Goal: Check status: Check status

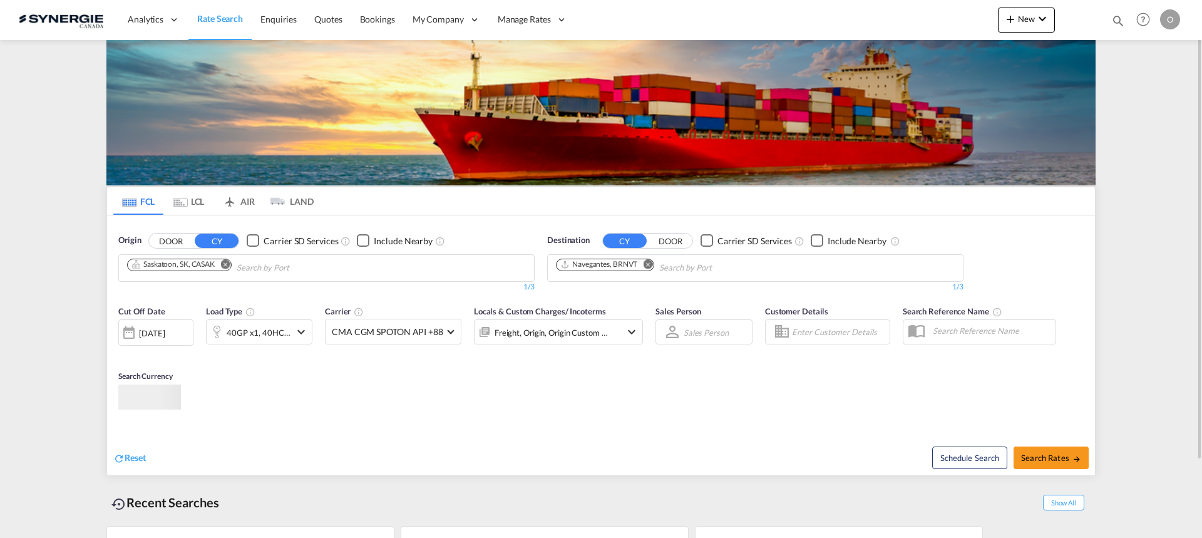
click at [1118, 21] on md-icon "icon-magnify" at bounding box center [1118, 21] width 14 height 14
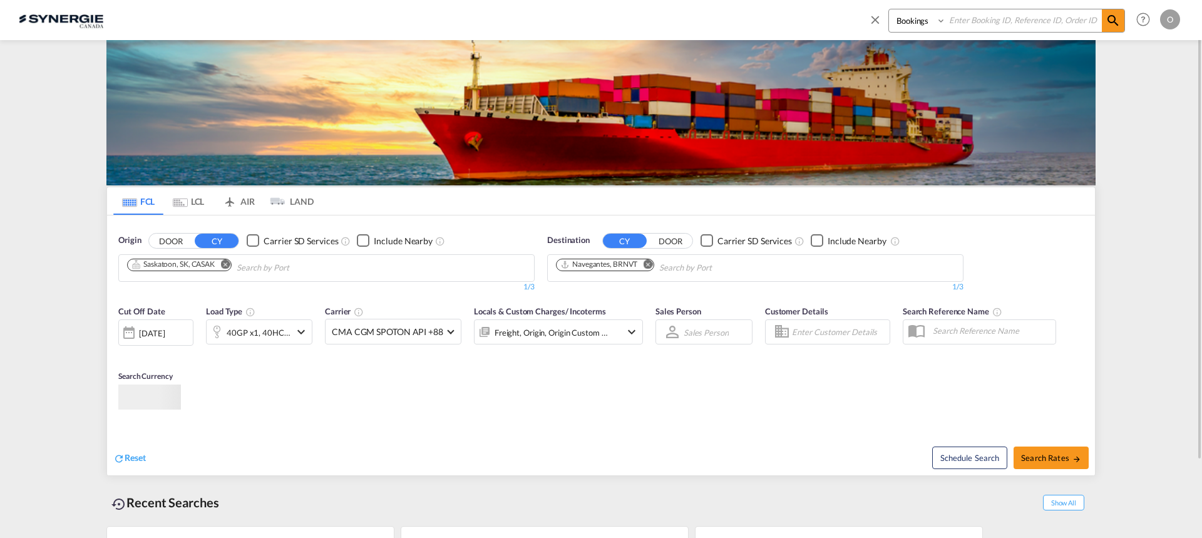
click at [1056, 23] on input at bounding box center [1024, 20] width 156 height 22
paste input "SYC000014831"
type input "SYC000014831"
click at [917, 24] on select "Bookings Quotes Enquiries" at bounding box center [918, 20] width 59 height 23
select select "Quotes"
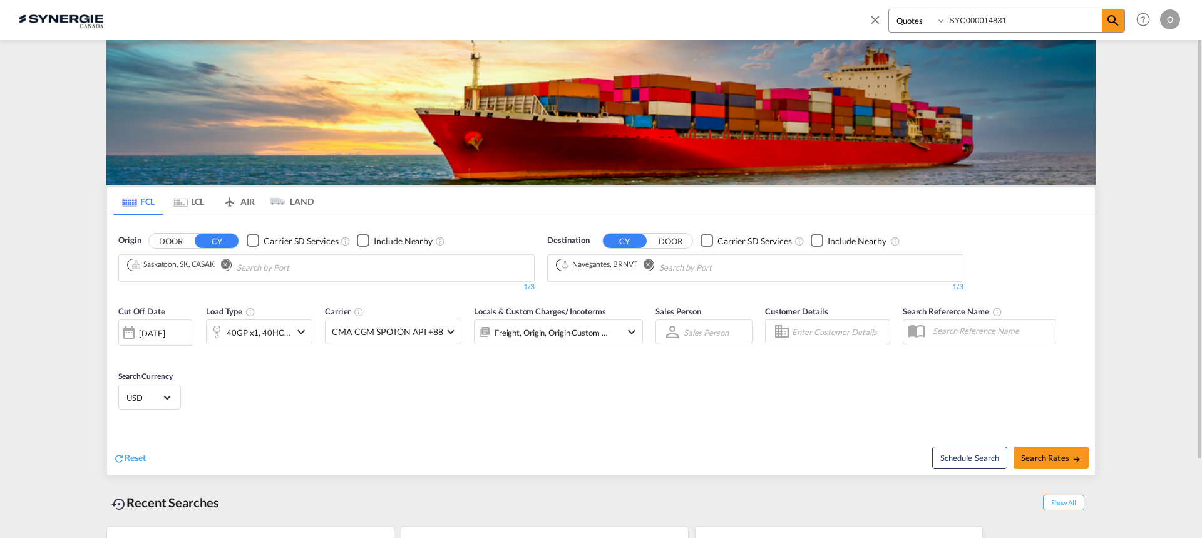
click at [889, 9] on select "Bookings Quotes Enquiries" at bounding box center [918, 20] width 59 height 23
click at [1114, 24] on md-icon "icon-magnify" at bounding box center [1112, 20] width 15 height 15
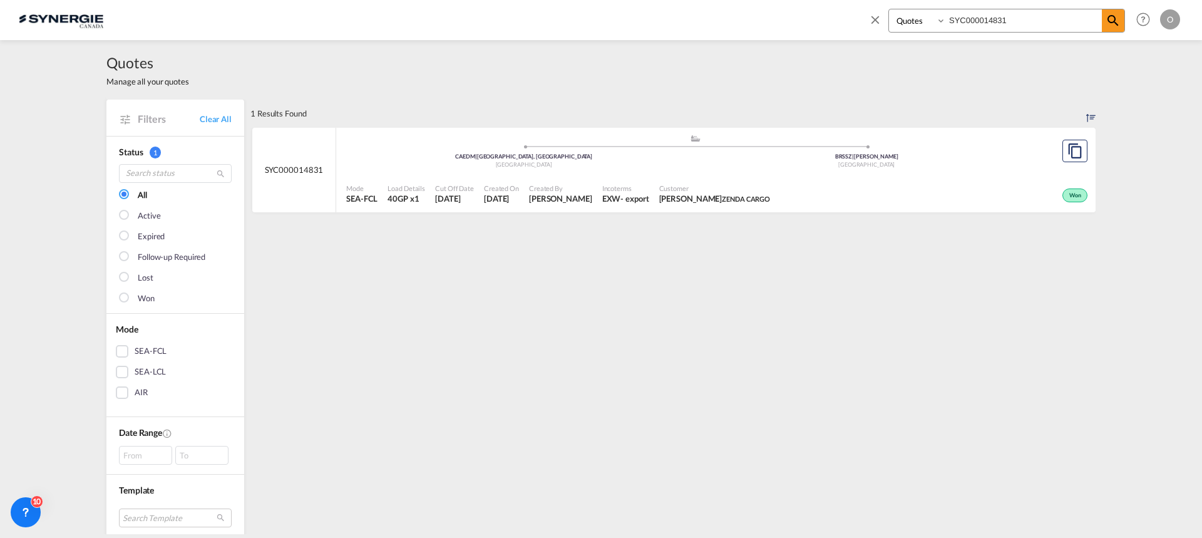
click at [649, 192] on span "Incoterms" at bounding box center [625, 187] width 47 height 9
click at [751, 206] on div "Customer [PERSON_NAME] [PERSON_NAME] CARGO" at bounding box center [714, 193] width 121 height 31
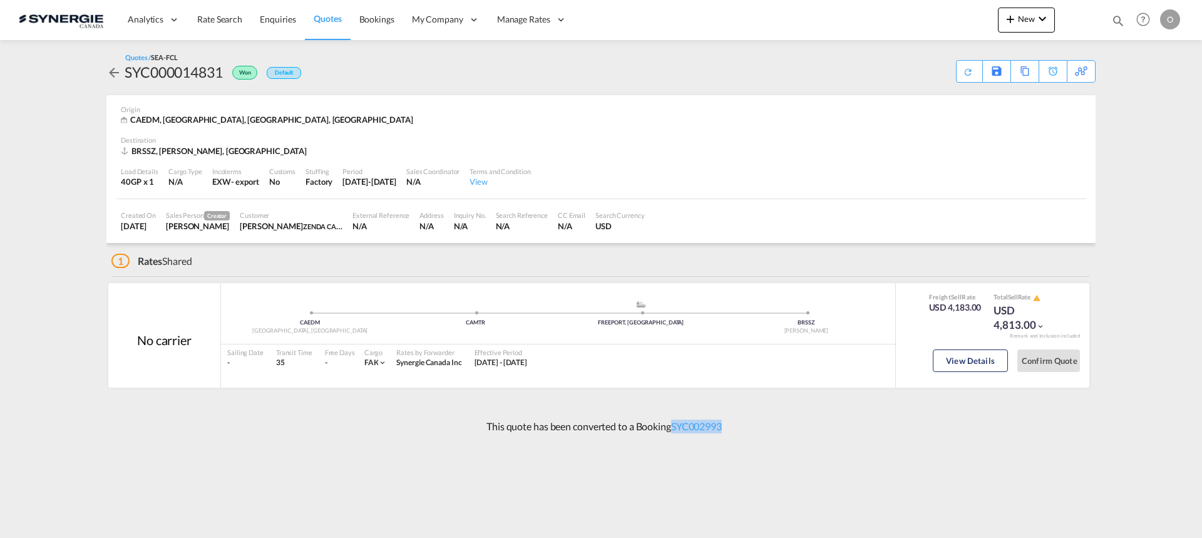
drag, startPoint x: 742, startPoint y: 441, endPoint x: 673, endPoint y: 438, distance: 69.6
click at [673, 438] on div "This quote has been converted to a Booking SYC002993" at bounding box center [600, 426] width 989 height 34
copy link "SYC002993"
click at [946, 352] on button "View Details" at bounding box center [970, 360] width 75 height 23
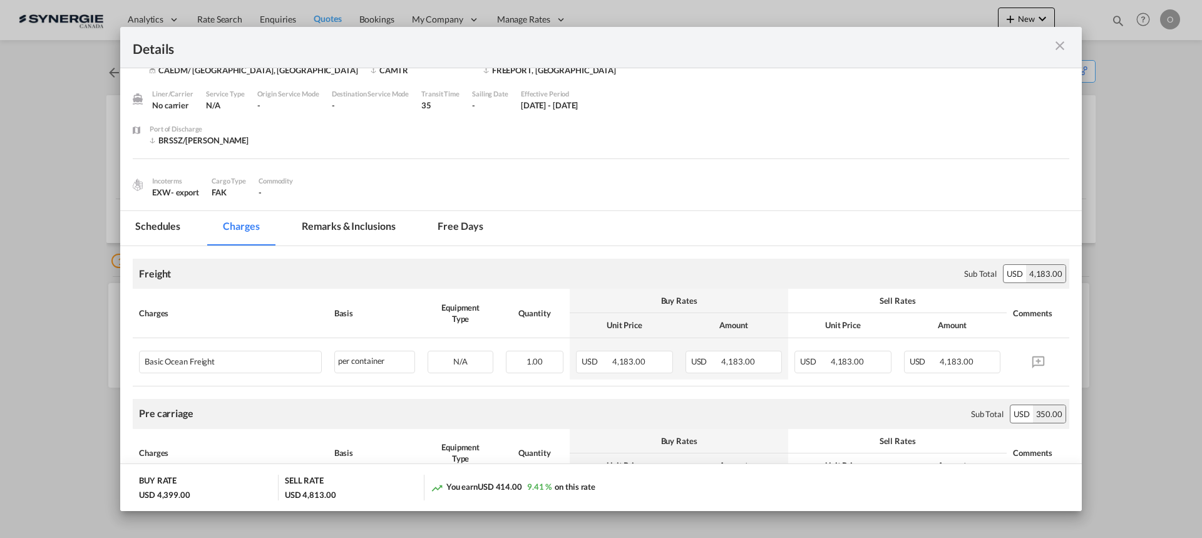
scroll to position [6, 0]
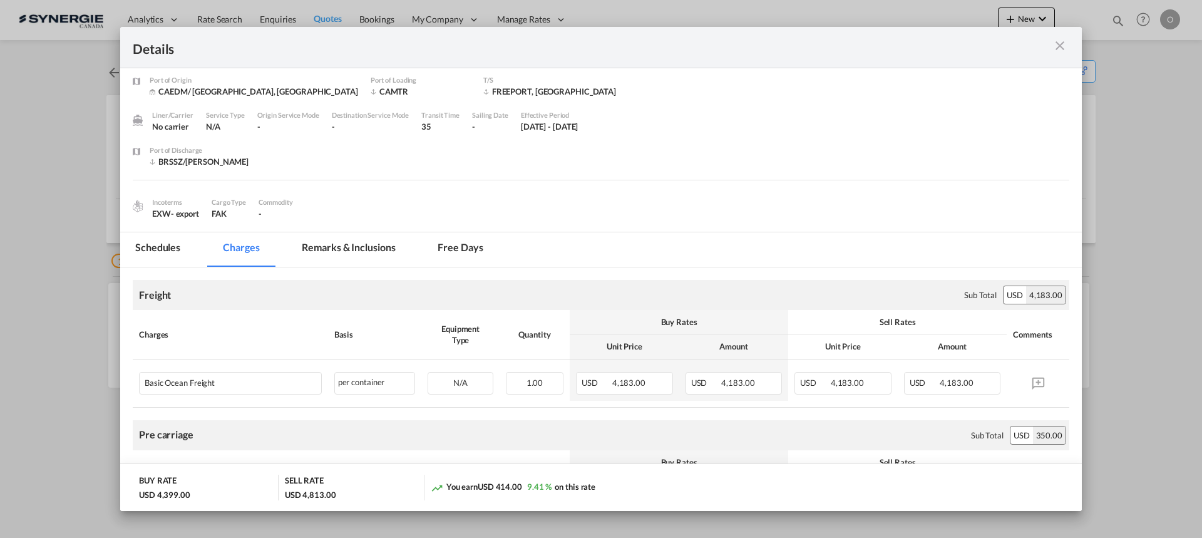
click at [339, 247] on md-tab-item "Remarks & Inclusions" at bounding box center [348, 249] width 123 height 34
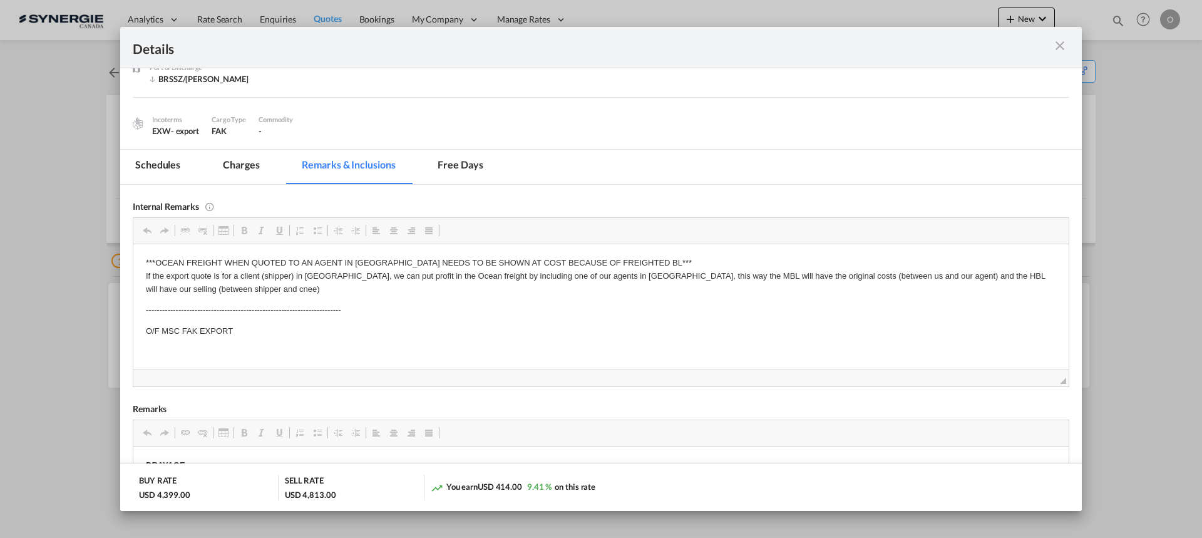
scroll to position [125, 0]
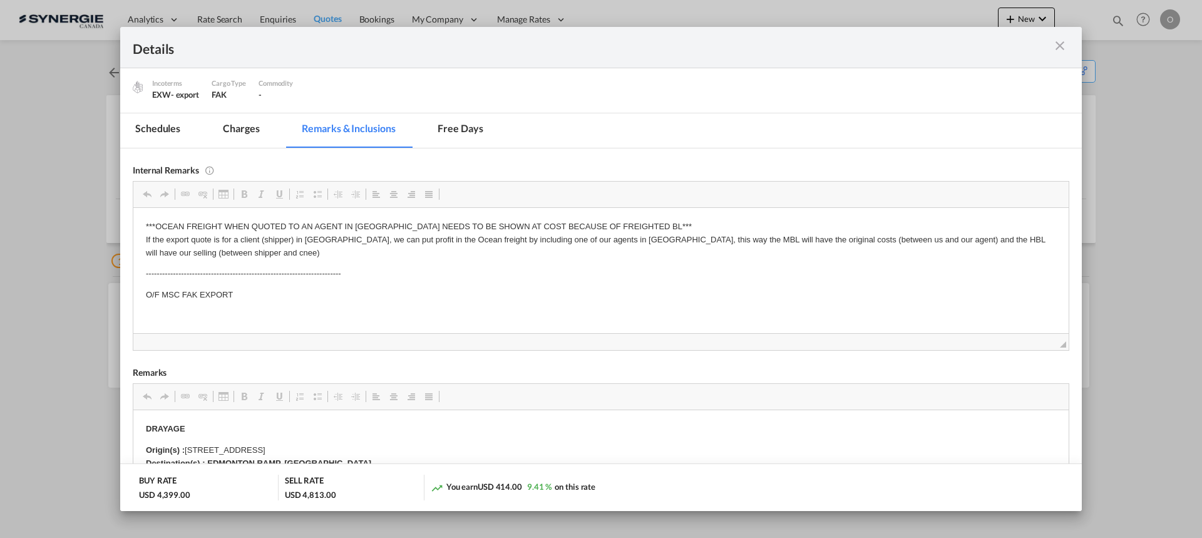
click at [231, 134] on md-tab-item "Charges" at bounding box center [241, 130] width 66 height 34
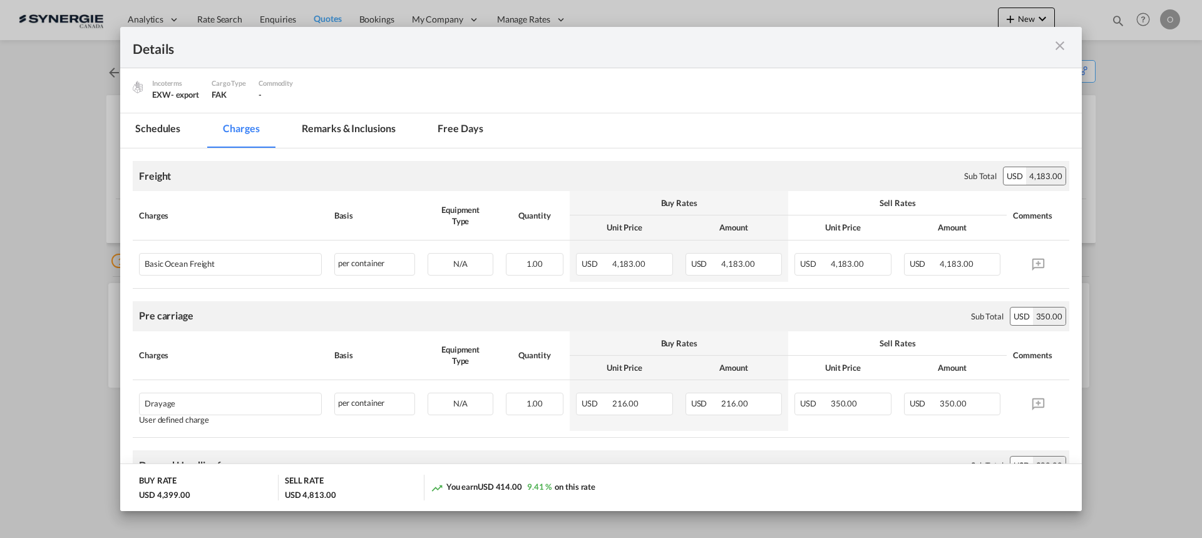
click at [313, 135] on md-tab-item "Remarks & Inclusions" at bounding box center [348, 130] width 123 height 34
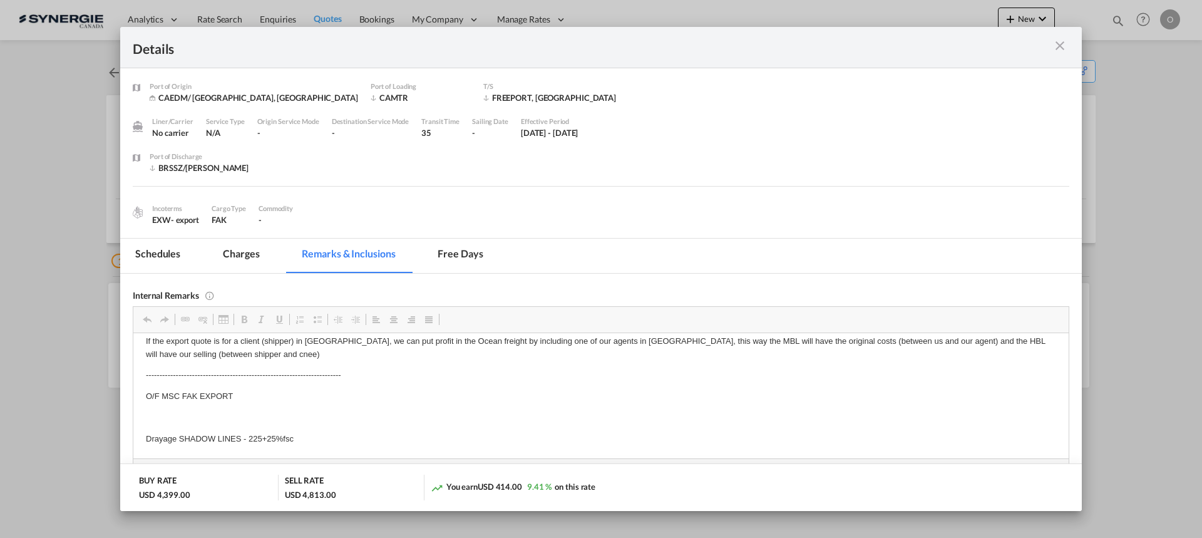
scroll to position [0, 0]
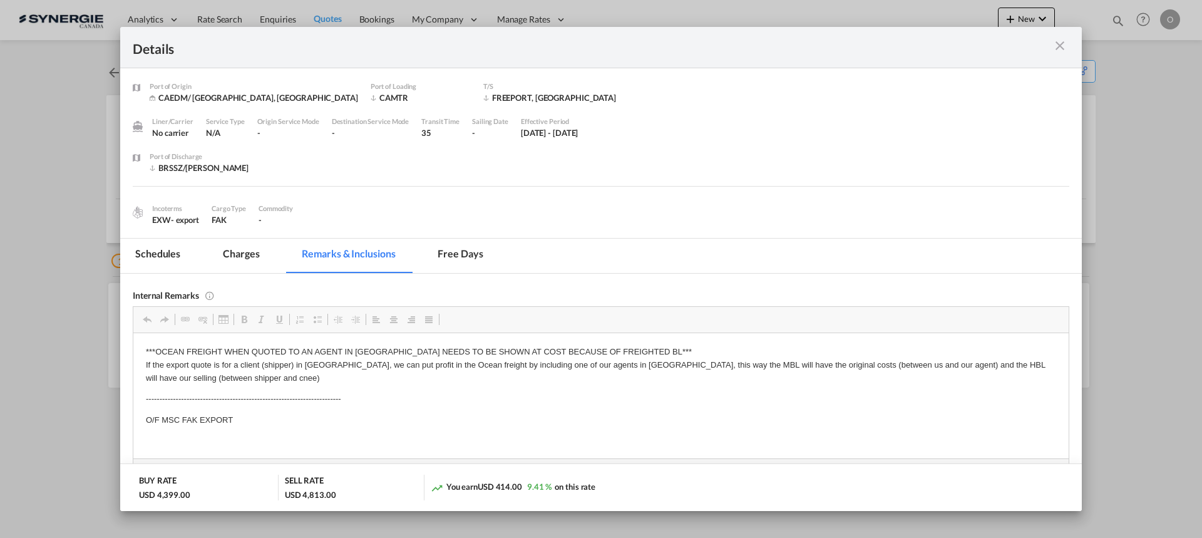
click at [227, 260] on md-tab-item "Charges" at bounding box center [241, 255] width 66 height 34
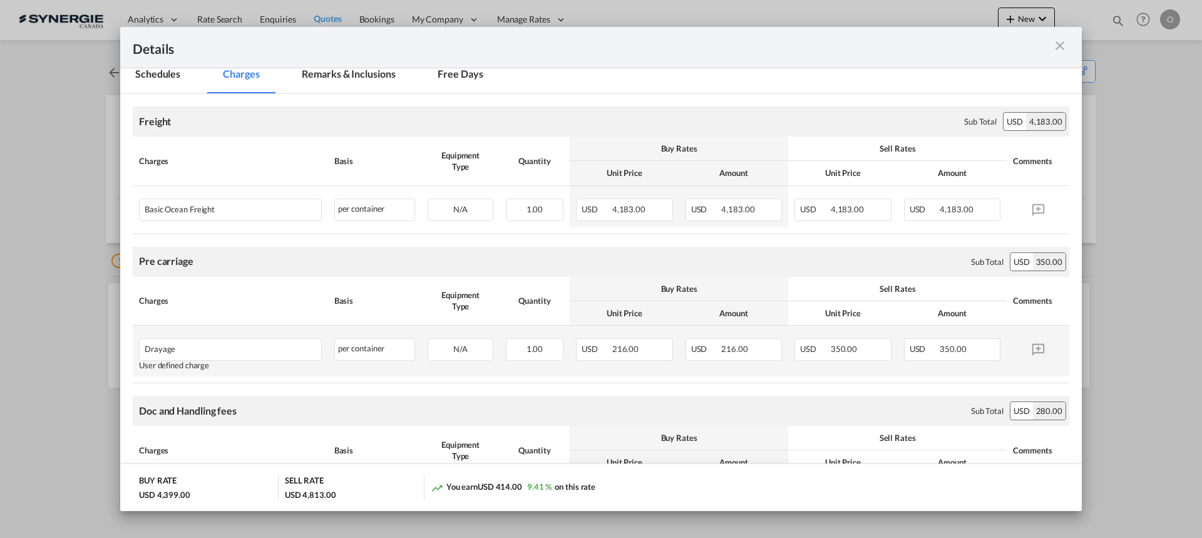
scroll to position [188, 0]
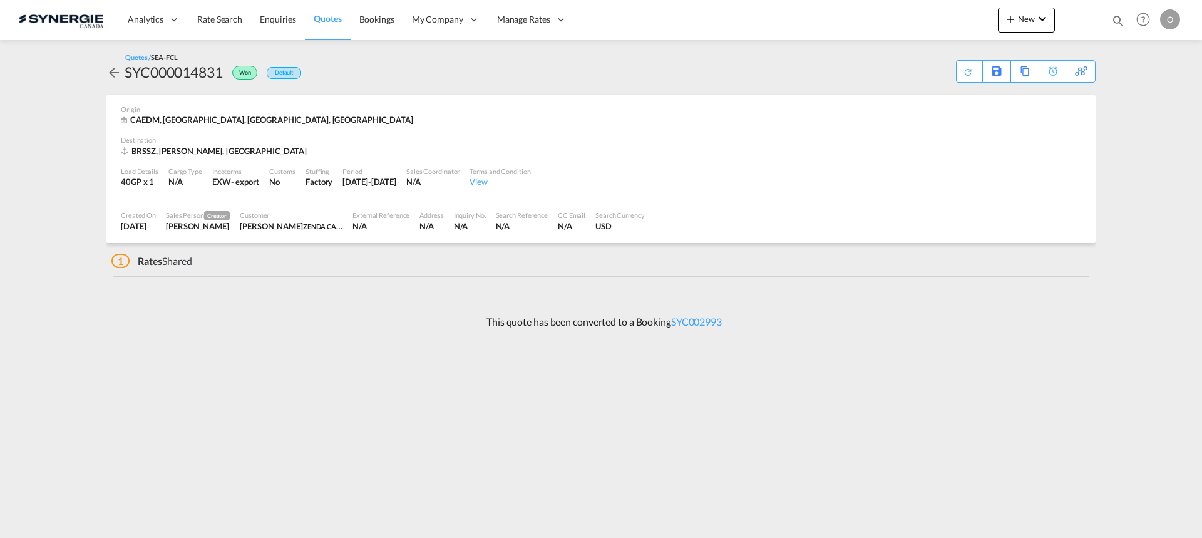
click at [510, 215] on div "Search Reference" at bounding box center [522, 214] width 52 height 9
click at [712, 320] on link "SYC002993" at bounding box center [696, 321] width 51 height 12
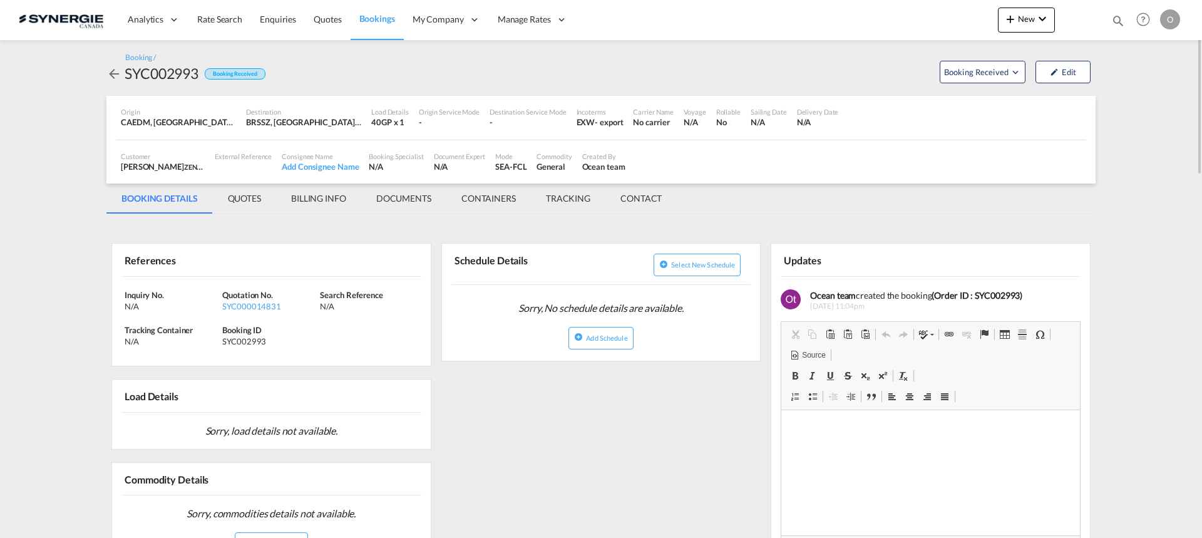
click at [257, 198] on md-tab-item "QUOTES" at bounding box center [244, 198] width 63 height 30
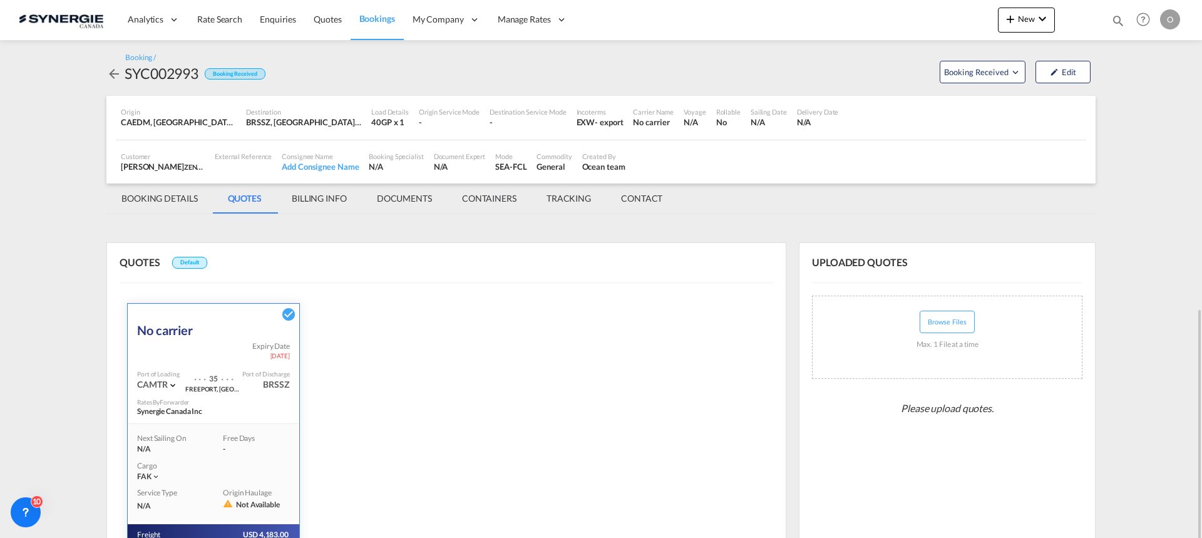
scroll to position [176, 0]
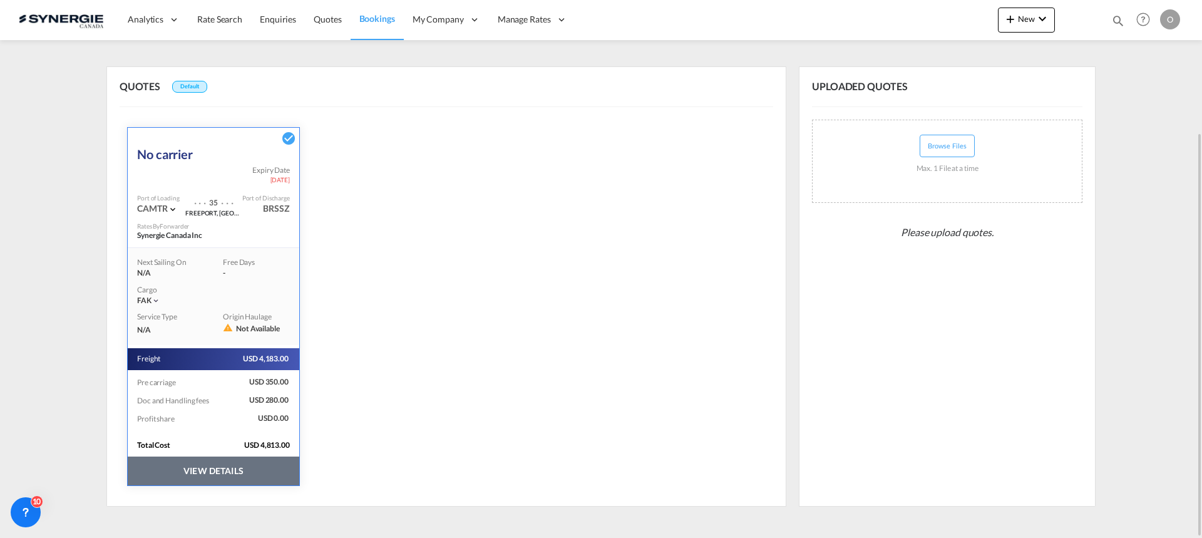
click at [247, 466] on button "VIEW DETAILS" at bounding box center [214, 470] width 172 height 29
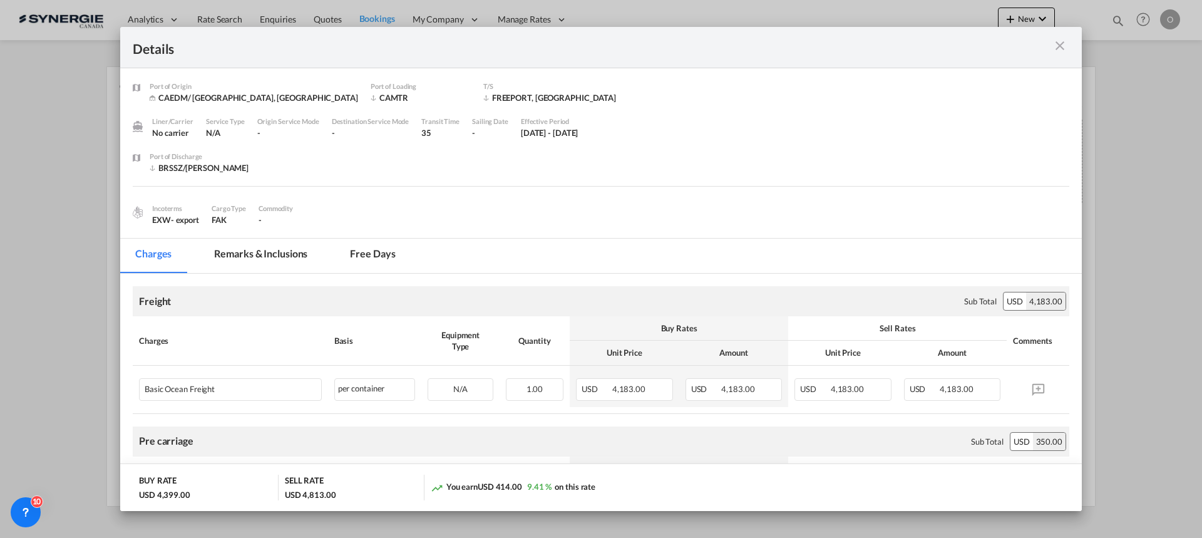
click at [292, 259] on md-tab-item "Remarks & Inclusions" at bounding box center [260, 255] width 123 height 34
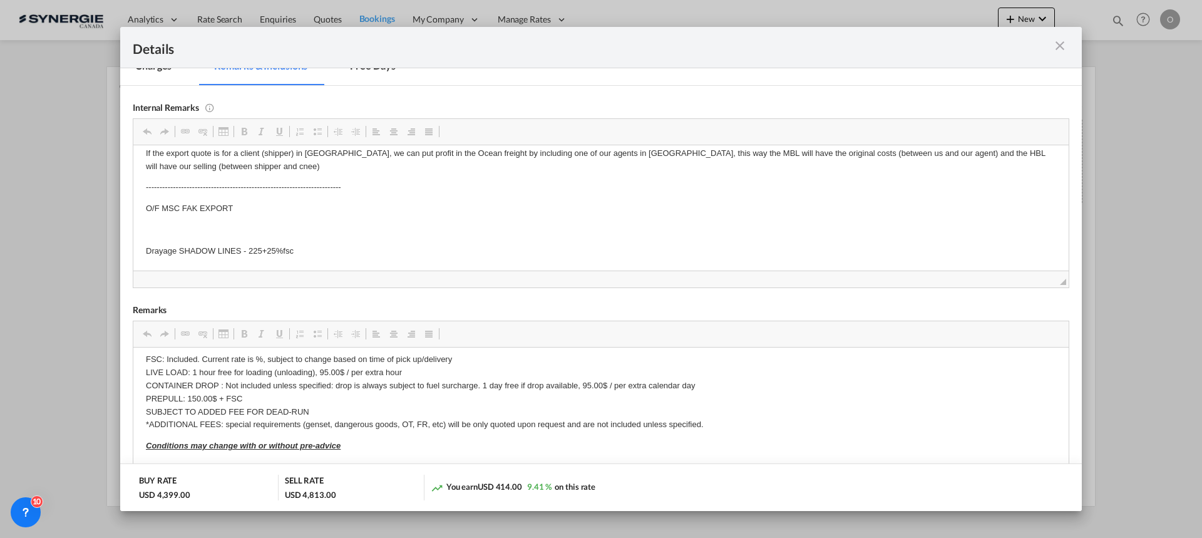
scroll to position [63, 0]
